Goal: Task Accomplishment & Management: Use online tool/utility

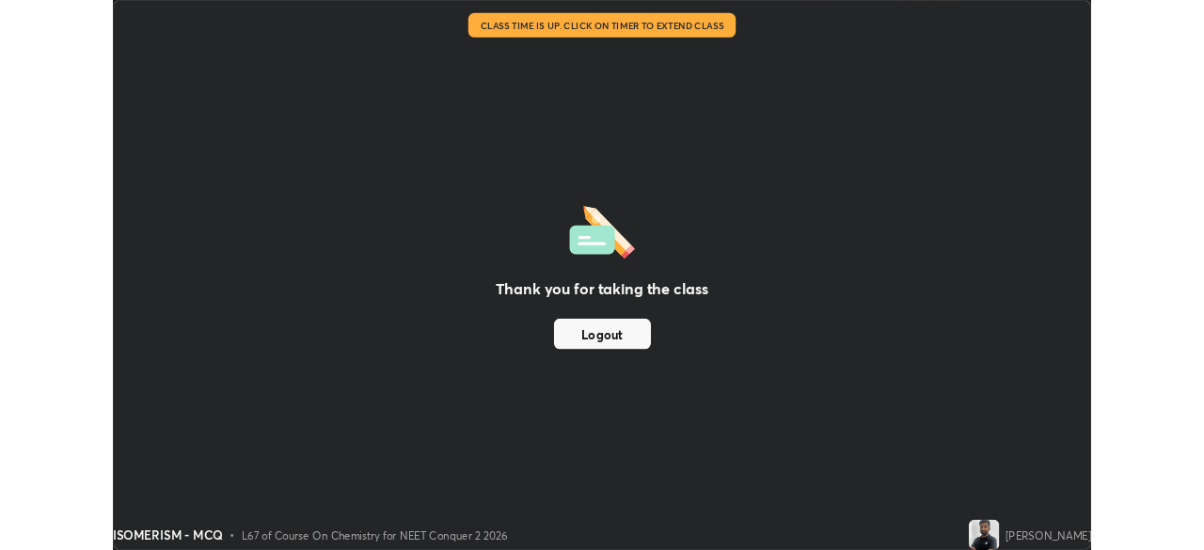
scroll to position [678, 1204]
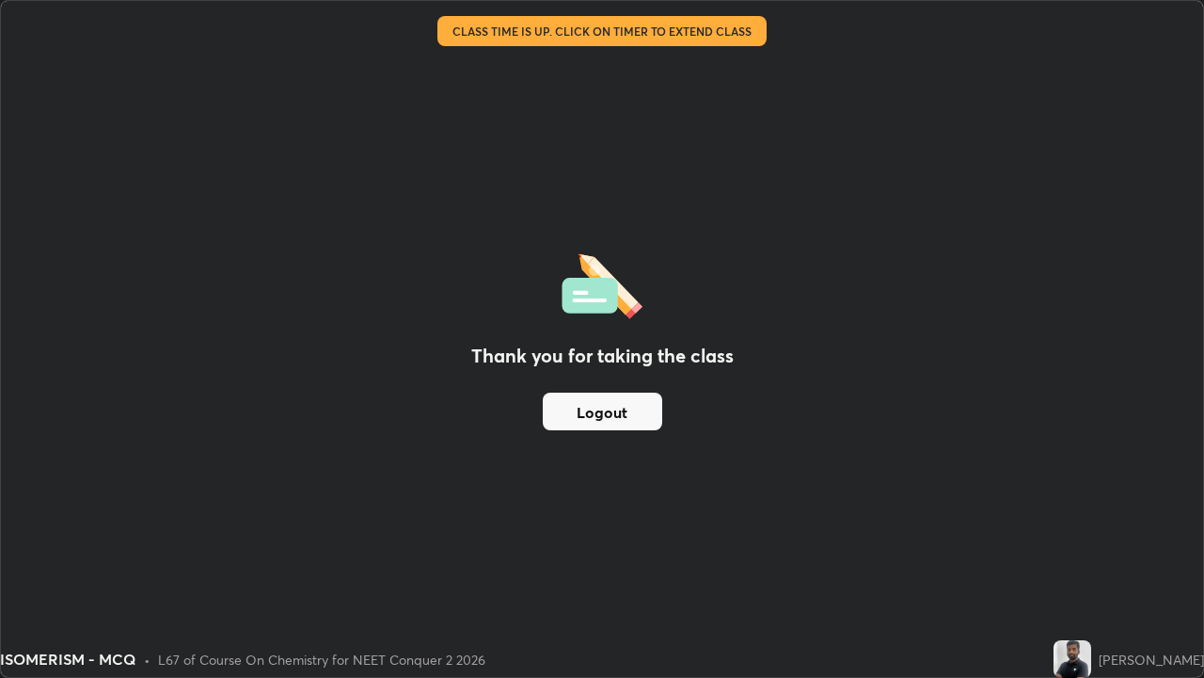
click at [571, 421] on button "Logout" at bounding box center [603, 411] width 120 height 38
click at [572, 413] on button "Logout" at bounding box center [603, 411] width 120 height 38
click at [571, 409] on button "Logout" at bounding box center [603, 411] width 120 height 38
click at [570, 406] on button "Logout" at bounding box center [603, 411] width 120 height 38
click at [570, 408] on button "Logout" at bounding box center [603, 411] width 120 height 38
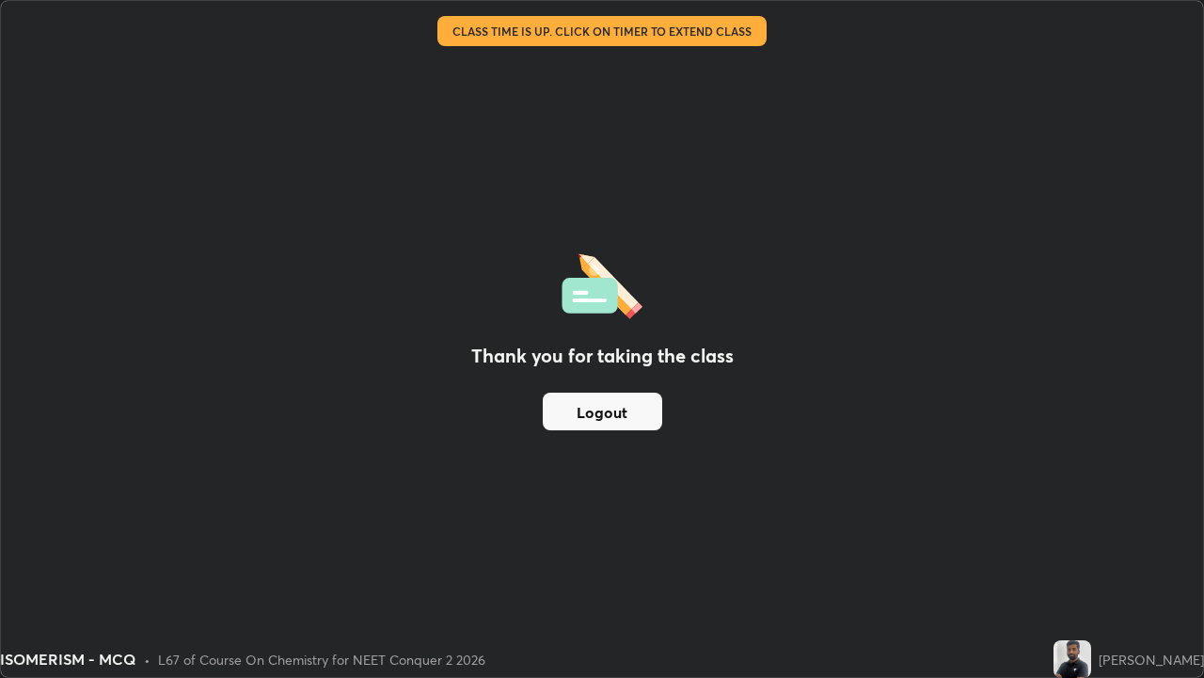
click at [569, 409] on button "Logout" at bounding box center [603, 411] width 120 height 38
click at [569, 410] on button "Logout" at bounding box center [603, 411] width 120 height 38
click at [566, 406] on button "Logout" at bounding box center [603, 411] width 120 height 38
click at [568, 406] on button "Logout" at bounding box center [603, 411] width 120 height 38
click at [470, 37] on div "ISOMERISM - MCQ" at bounding box center [466, 19] width 910 height 38
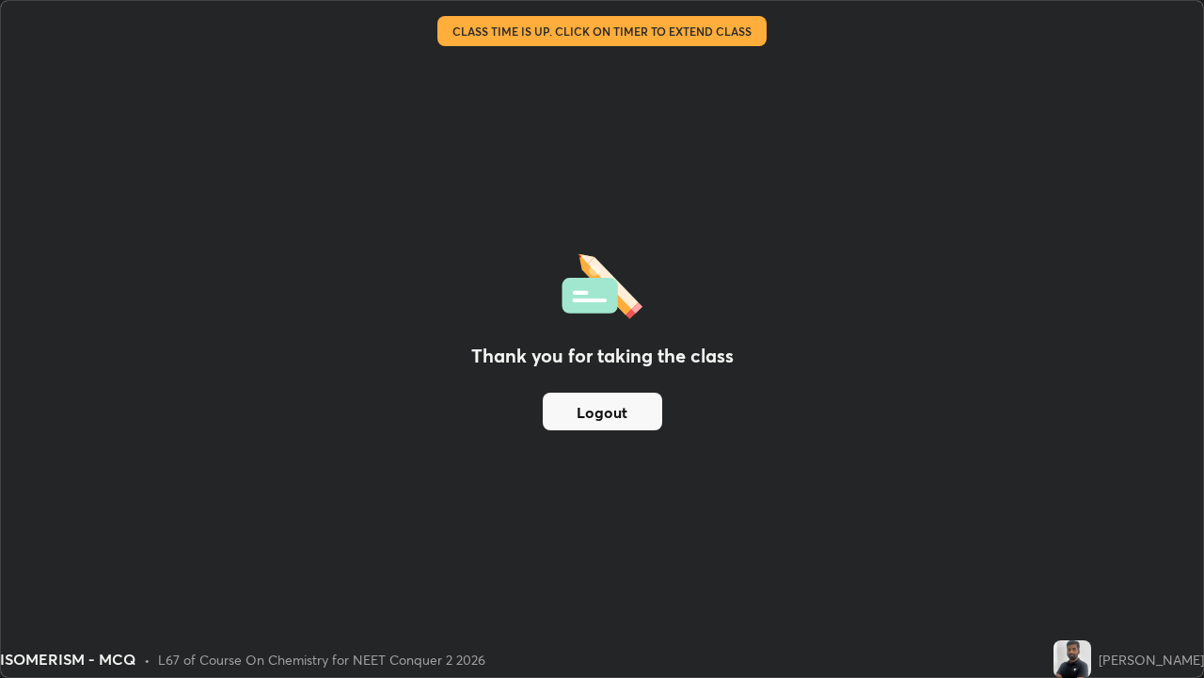
click at [454, 35] on div "ISOMERISM - MCQ" at bounding box center [466, 19] width 910 height 38
click at [460, 34] on div "ISOMERISM - MCQ" at bounding box center [466, 19] width 910 height 38
click at [469, 37] on div "ISOMERISM - MCQ" at bounding box center [466, 19] width 910 height 38
click at [483, 44] on div "Thank you for taking the class Logout" at bounding box center [602, 339] width 1203 height 676
click at [491, 45] on div "Thank you for taking the class Logout" at bounding box center [602, 339] width 1203 height 676
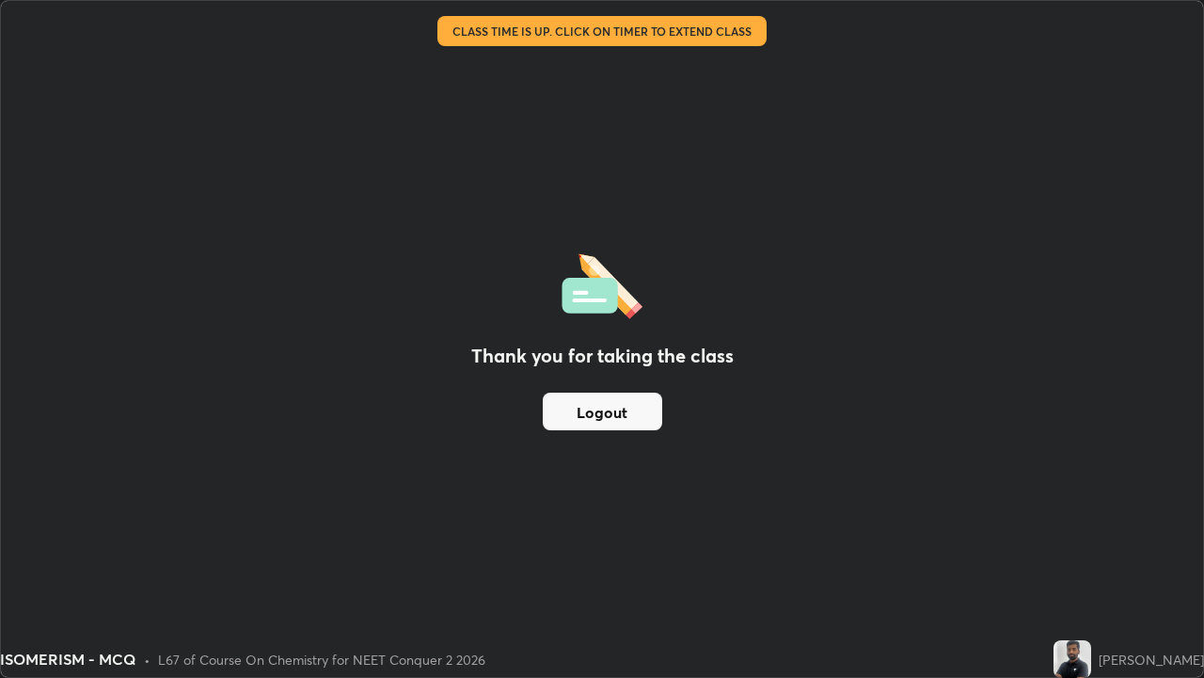
click at [502, 52] on div "Thank you for taking the class Logout" at bounding box center [602, 339] width 1203 height 676
click at [500, 42] on div "Thank you for taking the class Logout" at bounding box center [602, 339] width 1203 height 676
click at [505, 40] on div "Thank you for taking the class Logout" at bounding box center [602, 339] width 1203 height 676
click at [508, 39] on div "Thank you for taking the class Logout" at bounding box center [602, 339] width 1203 height 676
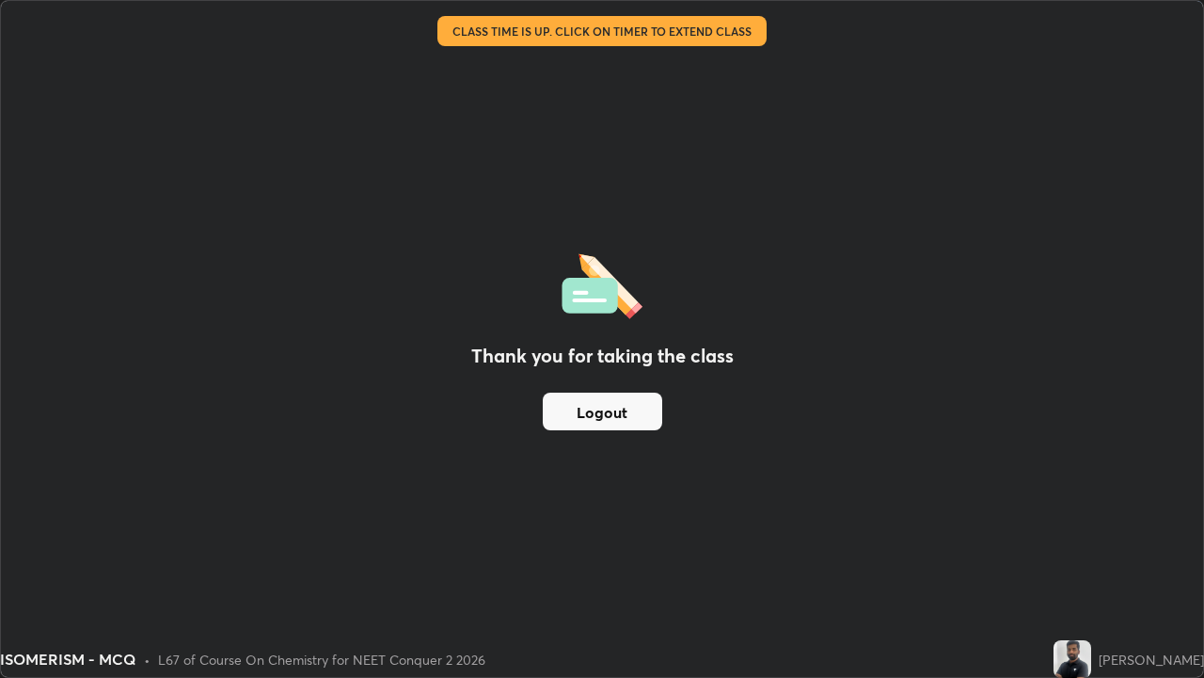
click at [561, 404] on button "Logout" at bounding box center [603, 411] width 120 height 38
click at [573, 410] on button "Logout" at bounding box center [603, 411] width 120 height 38
click at [1142, 173] on div "Thank you for taking the class Logout" at bounding box center [602, 339] width 1203 height 676
click at [1076, 658] on img at bounding box center [1073, 659] width 38 height 38
click at [1079, 663] on img at bounding box center [1073, 659] width 38 height 38
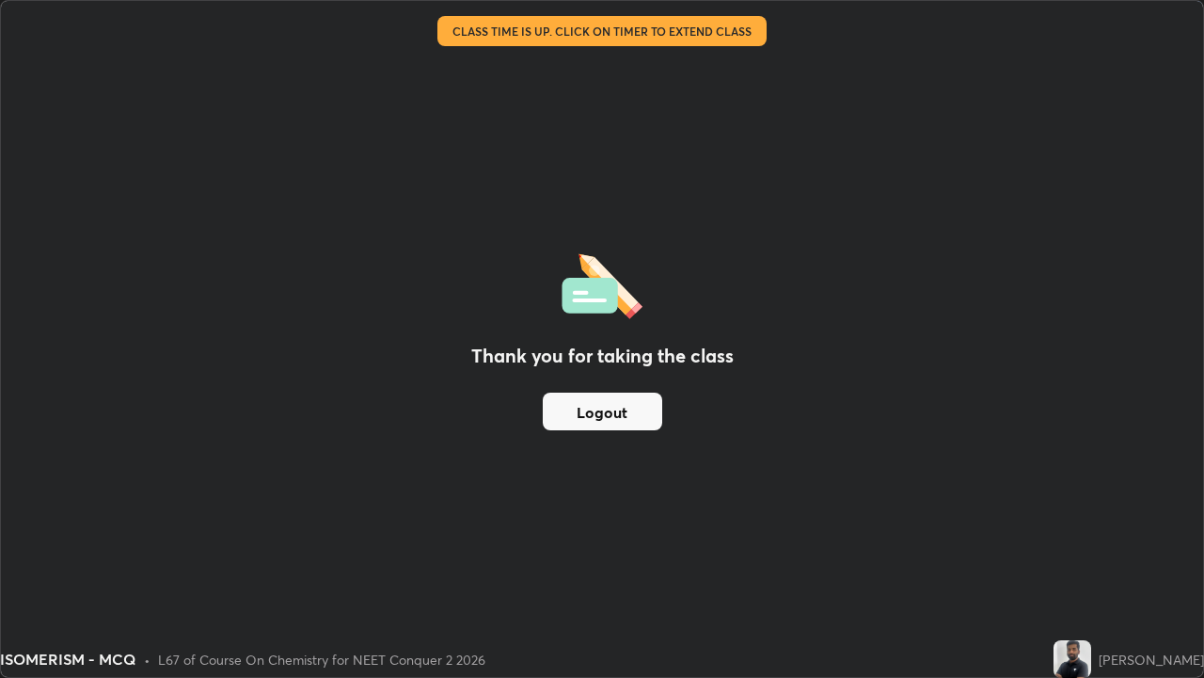
click at [1109, 647] on div "[PERSON_NAME]" at bounding box center [1129, 659] width 151 height 38
click at [1128, 660] on div "[PERSON_NAME]" at bounding box center [1151, 659] width 105 height 20
click at [608, 419] on button "Logout" at bounding box center [603, 411] width 120 height 38
click at [614, 416] on button "Logout" at bounding box center [603, 411] width 120 height 38
click at [1133, 662] on div "[PERSON_NAME]" at bounding box center [1151, 659] width 105 height 20
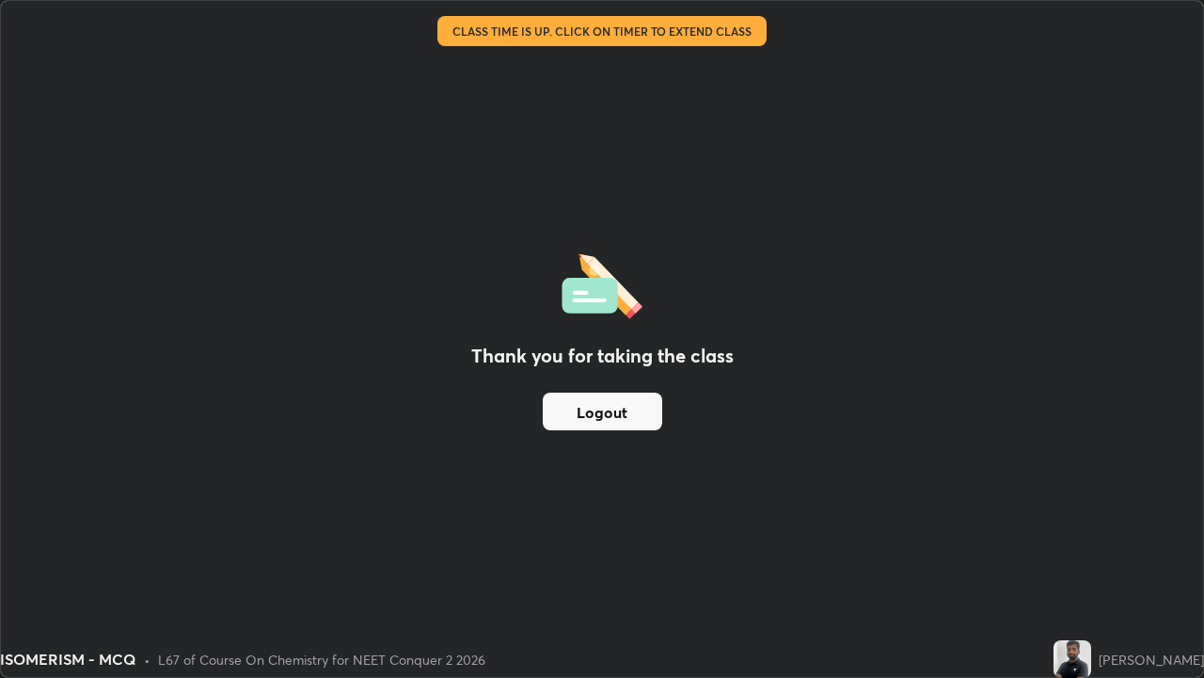
click at [1184, 658] on div "[PERSON_NAME]" at bounding box center [1151, 659] width 105 height 20
click at [1123, 662] on div "[PERSON_NAME]" at bounding box center [1151, 659] width 105 height 20
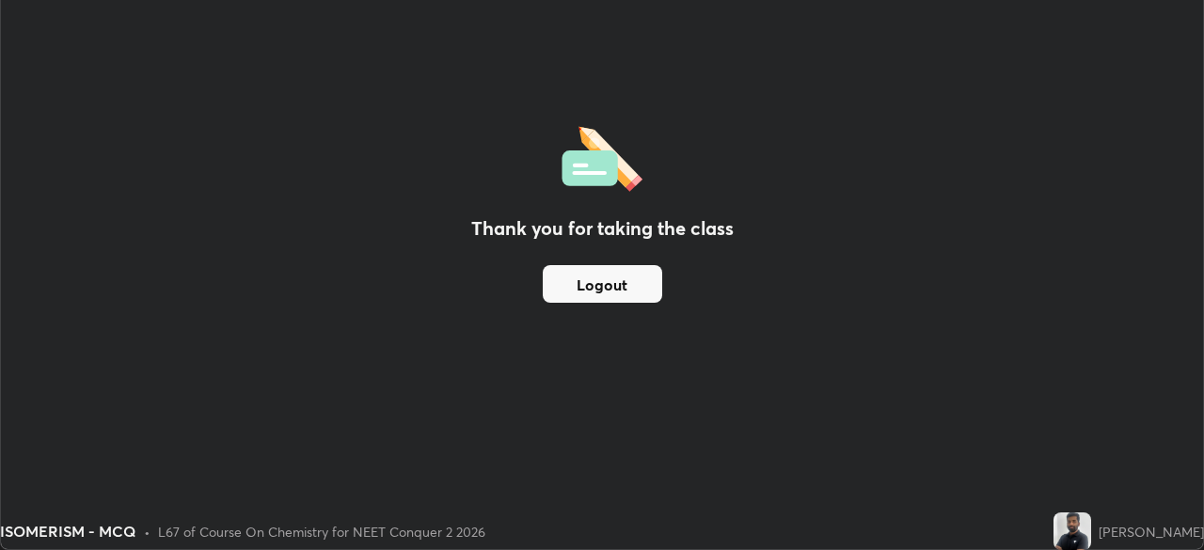
scroll to position [93548, 92894]
